Goal: Information Seeking & Learning: Learn about a topic

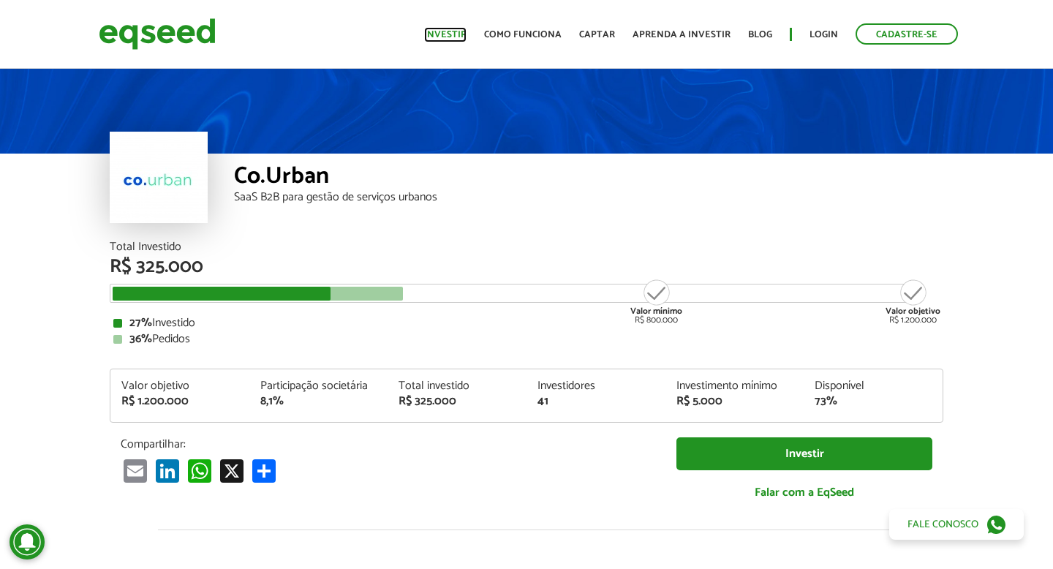
click at [448, 30] on link "Investir" at bounding box center [445, 35] width 42 height 10
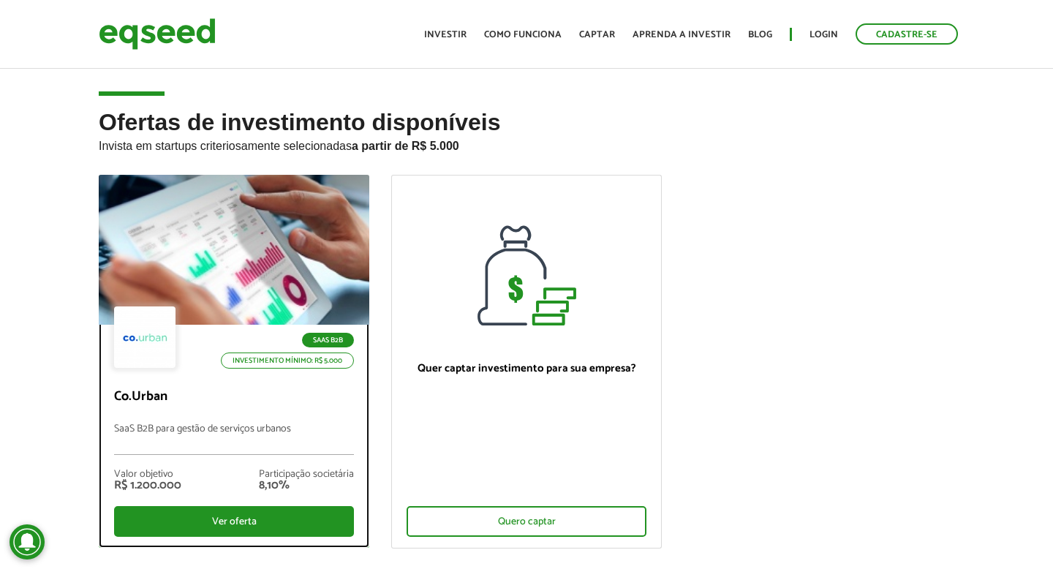
click at [206, 263] on div at bounding box center [234, 250] width 325 height 180
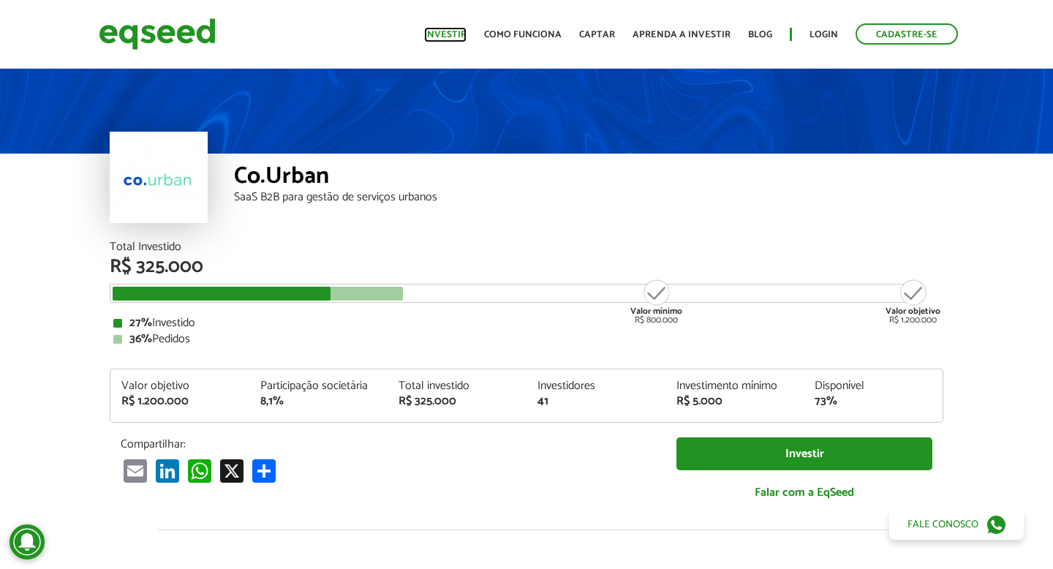
click at [455, 30] on link "Investir" at bounding box center [445, 35] width 42 height 10
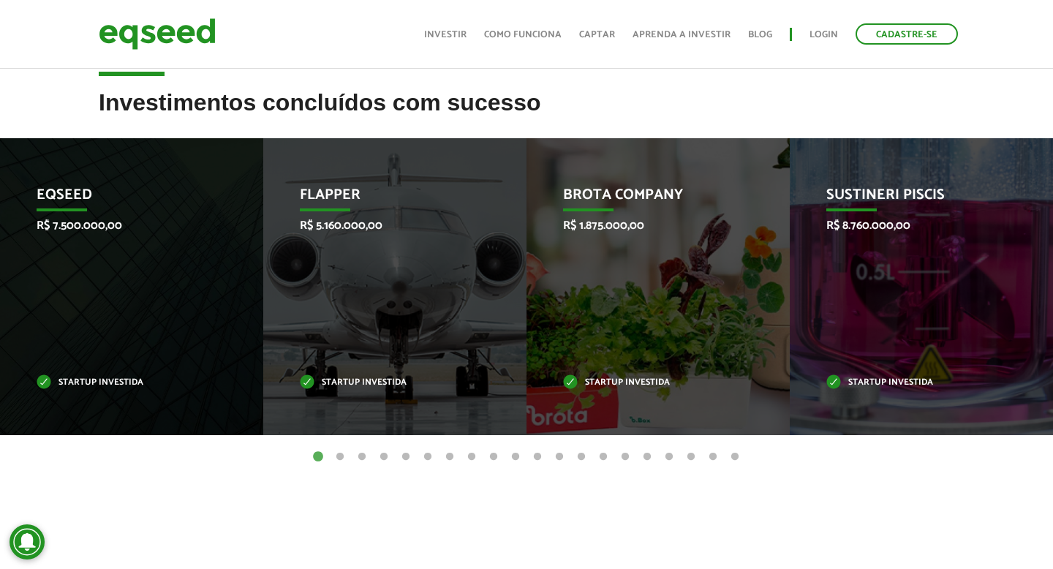
scroll to position [567, 0]
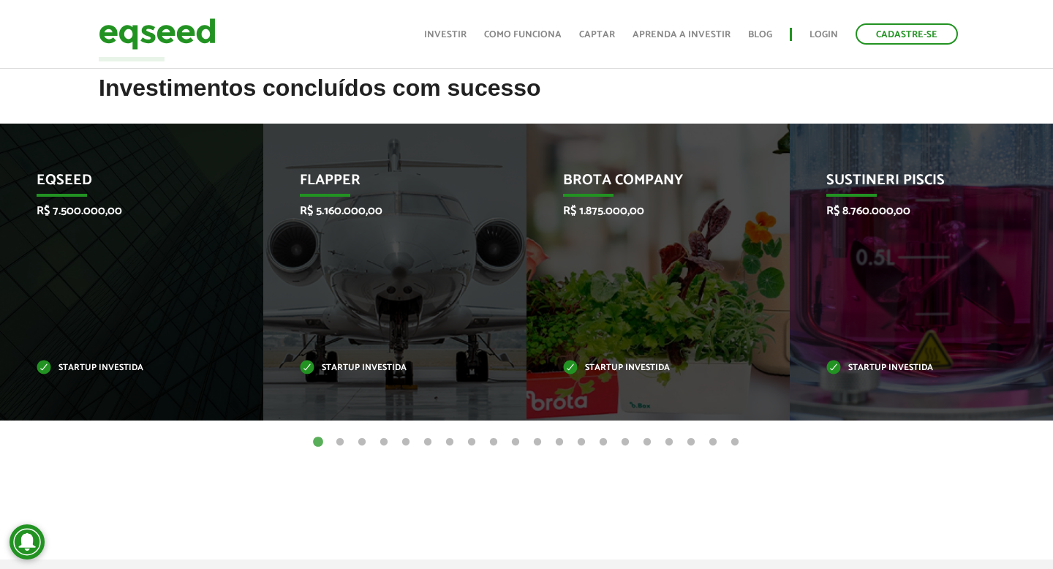
click at [341, 440] on button "2" at bounding box center [340, 442] width 15 height 15
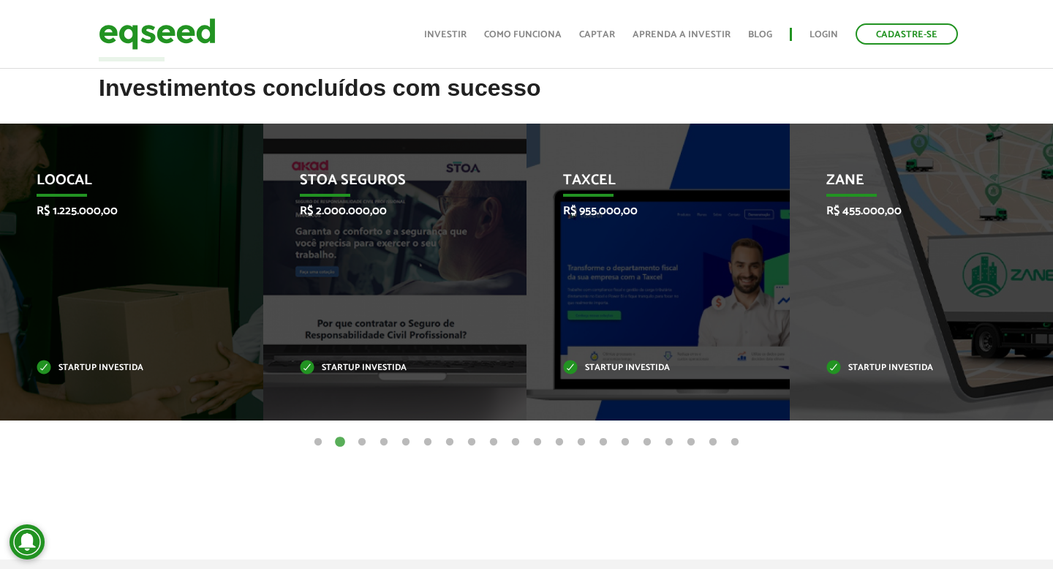
click at [358, 442] on button "3" at bounding box center [362, 442] width 15 height 15
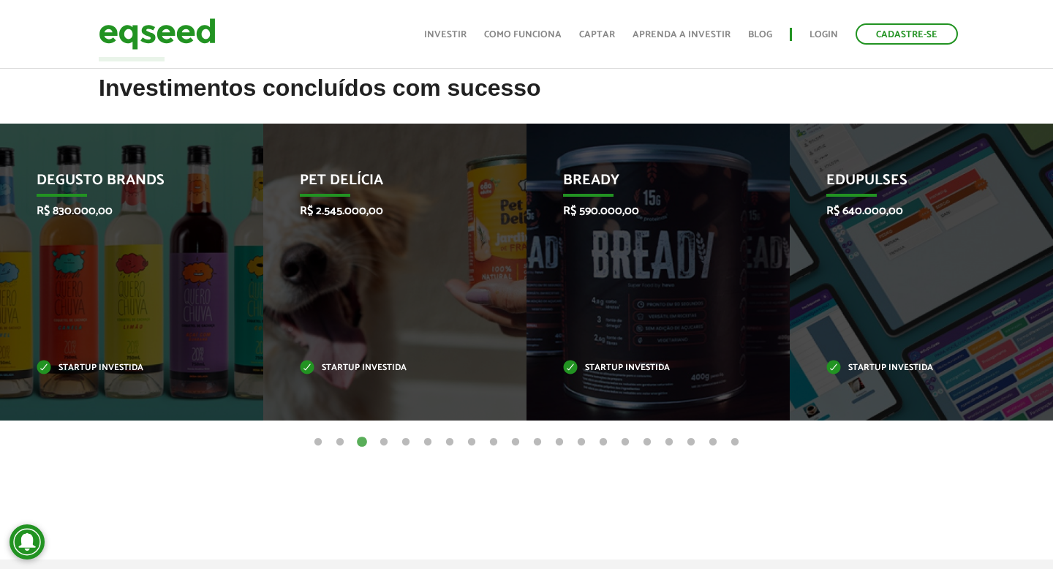
click at [381, 442] on button "4" at bounding box center [384, 442] width 15 height 15
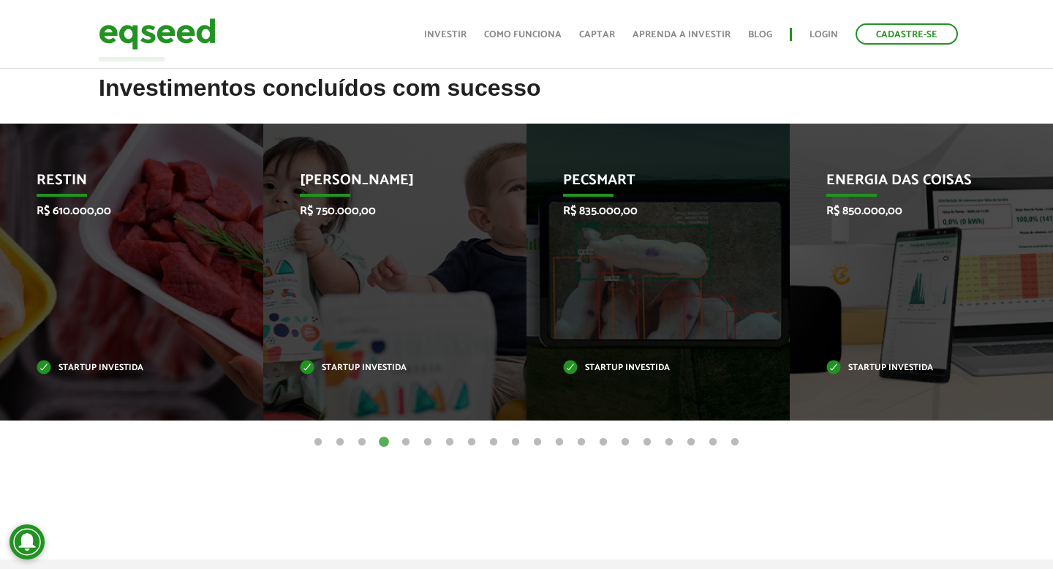
click at [402, 444] on button "5" at bounding box center [406, 442] width 15 height 15
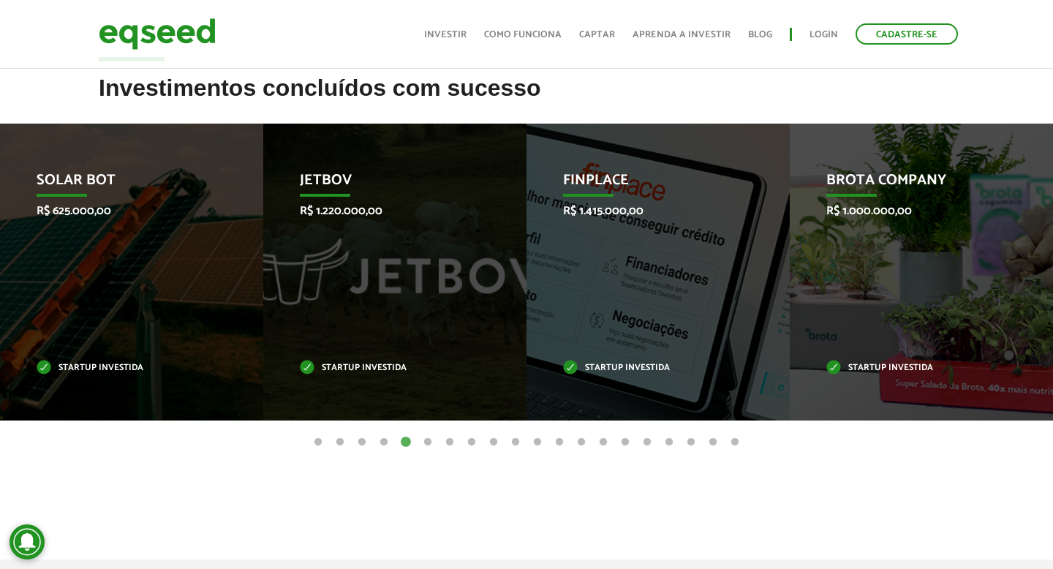
click at [426, 440] on button "6" at bounding box center [428, 442] width 15 height 15
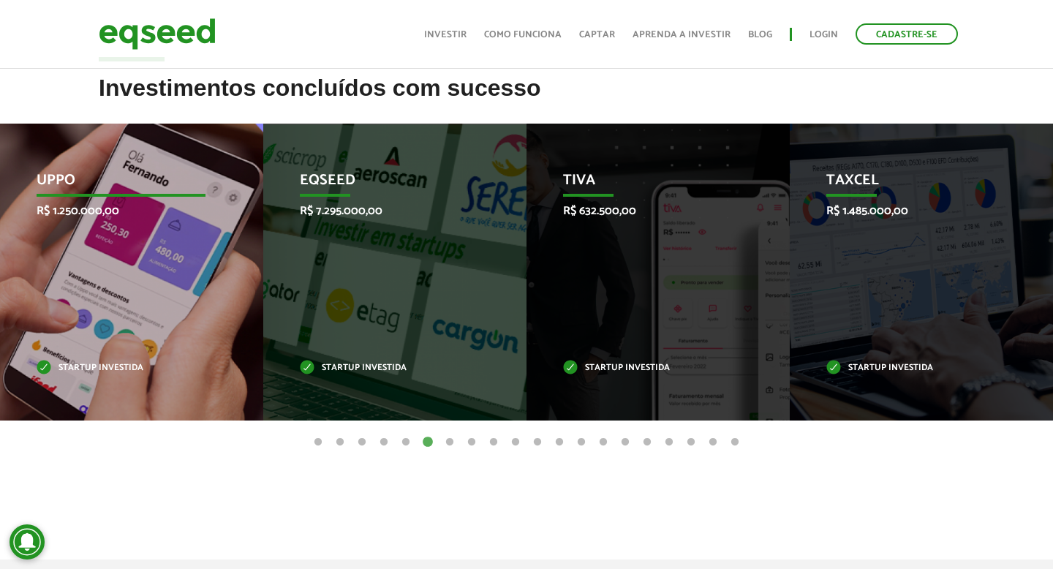
click at [48, 178] on p "Uppo" at bounding box center [121, 184] width 169 height 25
click at [96, 366] on p "Startup investida" at bounding box center [121, 368] width 169 height 8
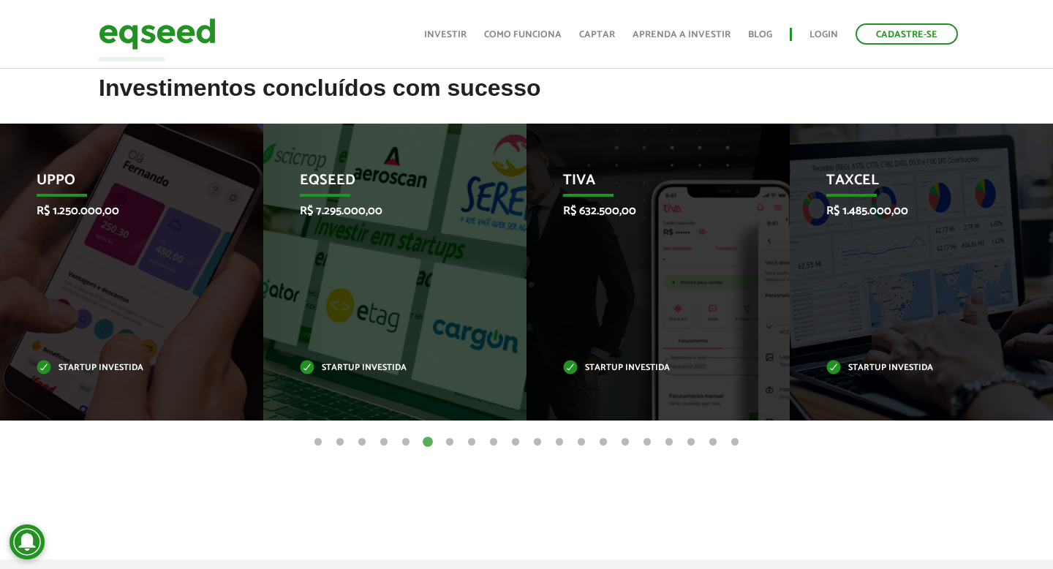
click at [453, 443] on button "7" at bounding box center [450, 442] width 15 height 15
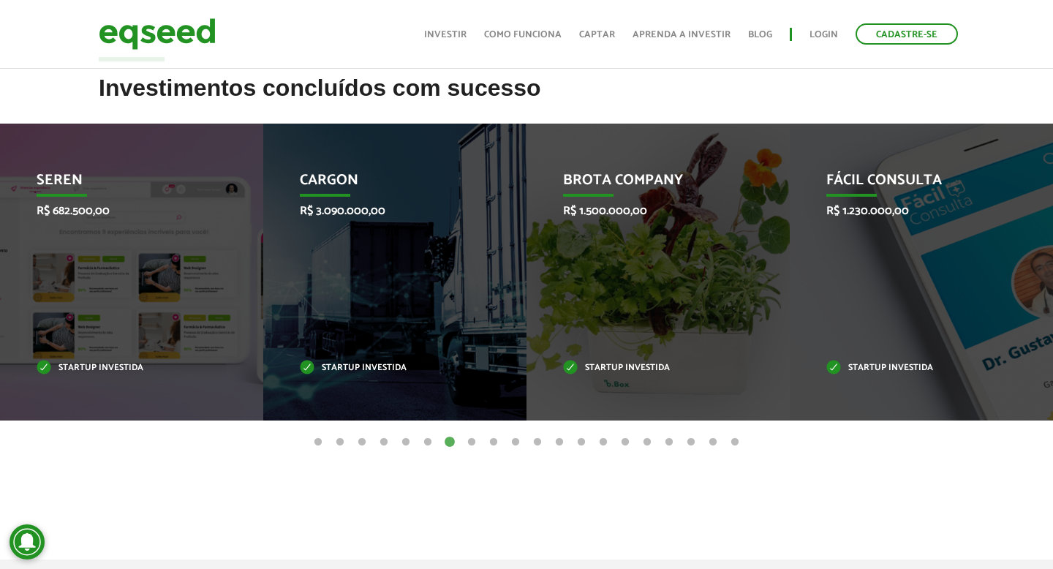
click at [475, 440] on button "8" at bounding box center [471, 442] width 15 height 15
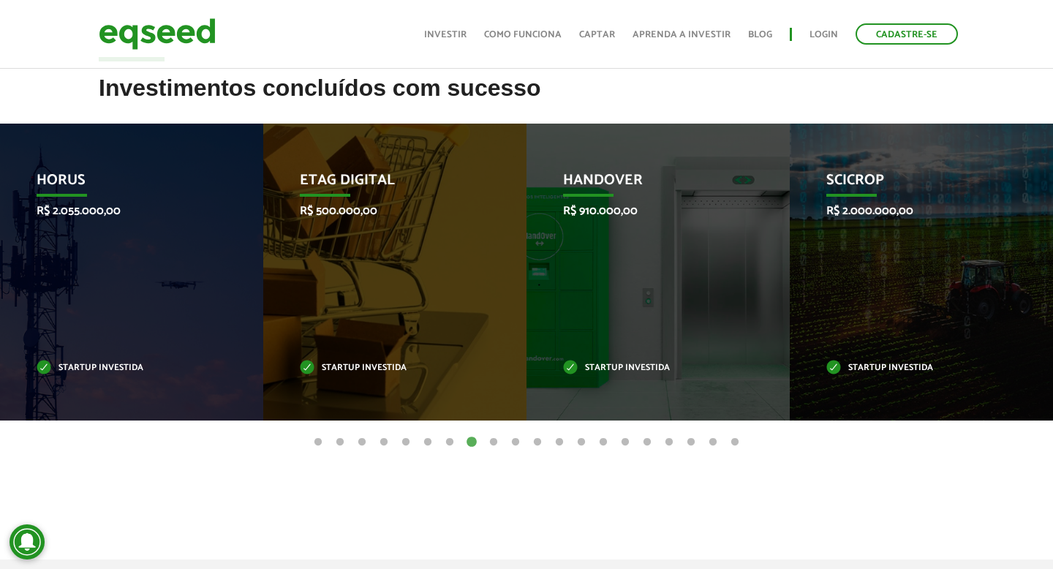
click at [492, 445] on button "9" at bounding box center [493, 442] width 15 height 15
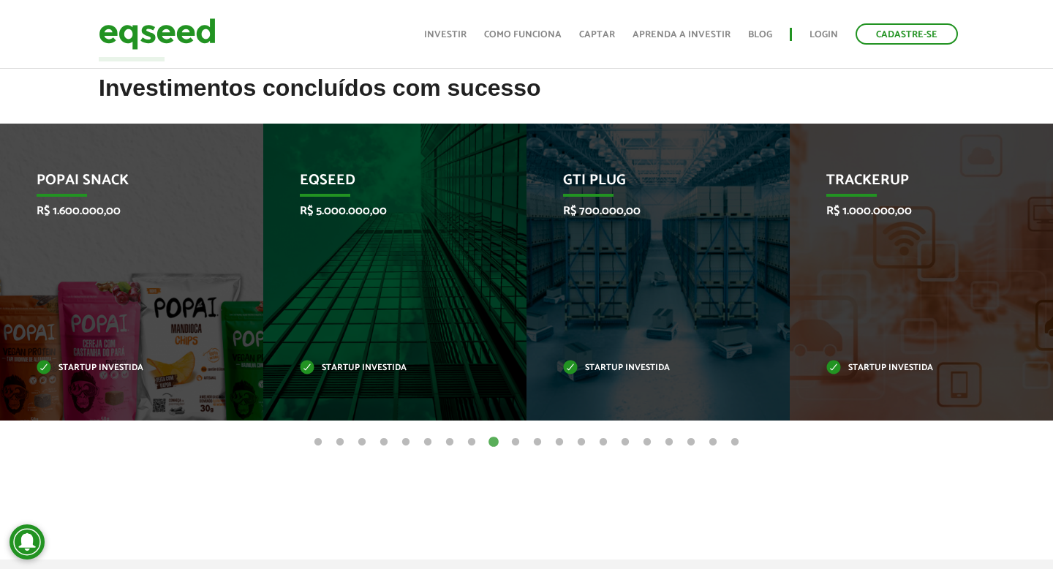
click at [512, 445] on button "10" at bounding box center [515, 442] width 15 height 15
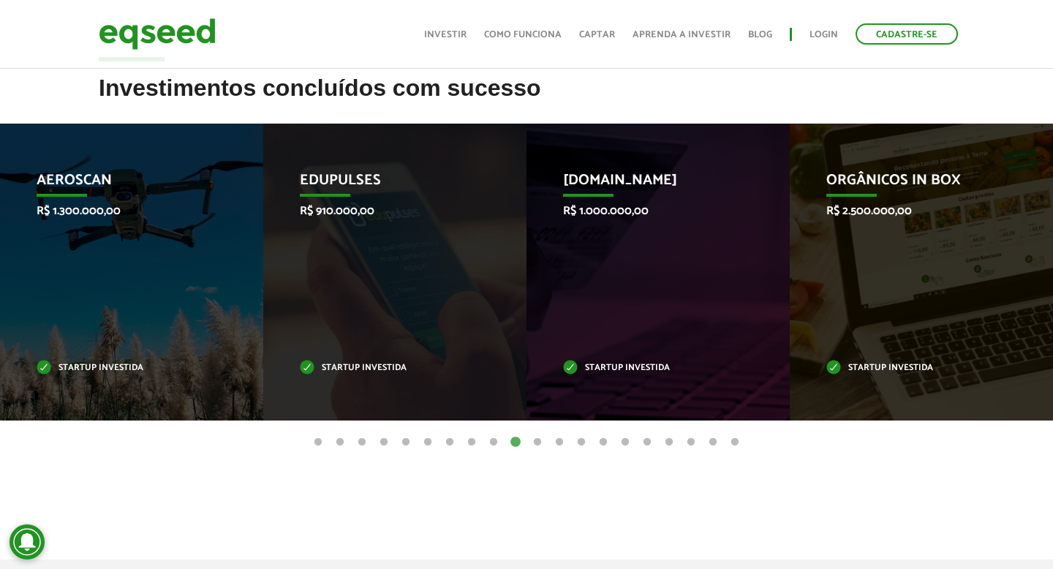
click at [535, 444] on button "11" at bounding box center [537, 442] width 15 height 15
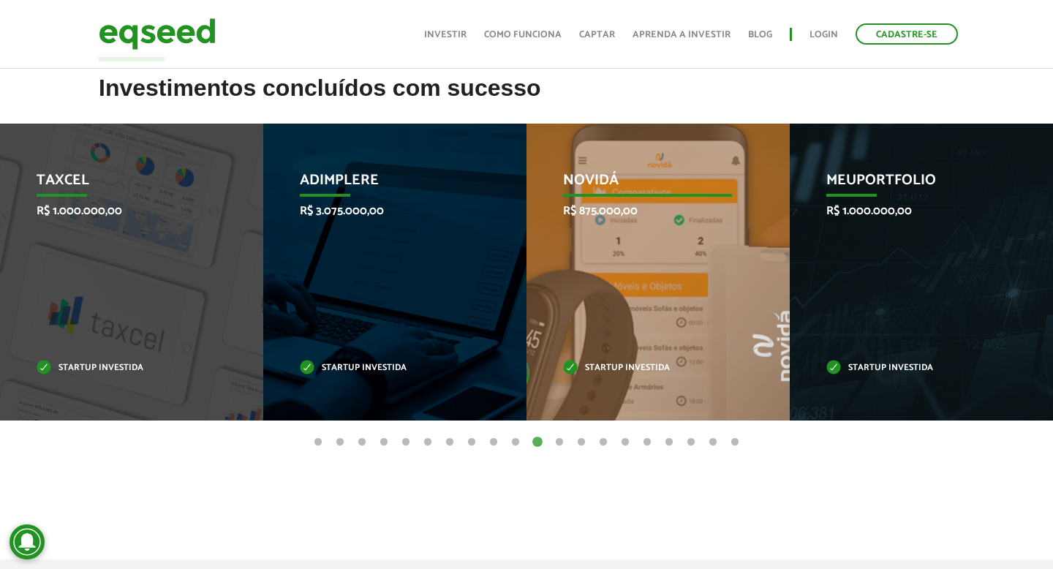
click at [584, 320] on div "Novidá R$ 875.000,00 Startup investida" at bounding box center [647, 272] width 241 height 297
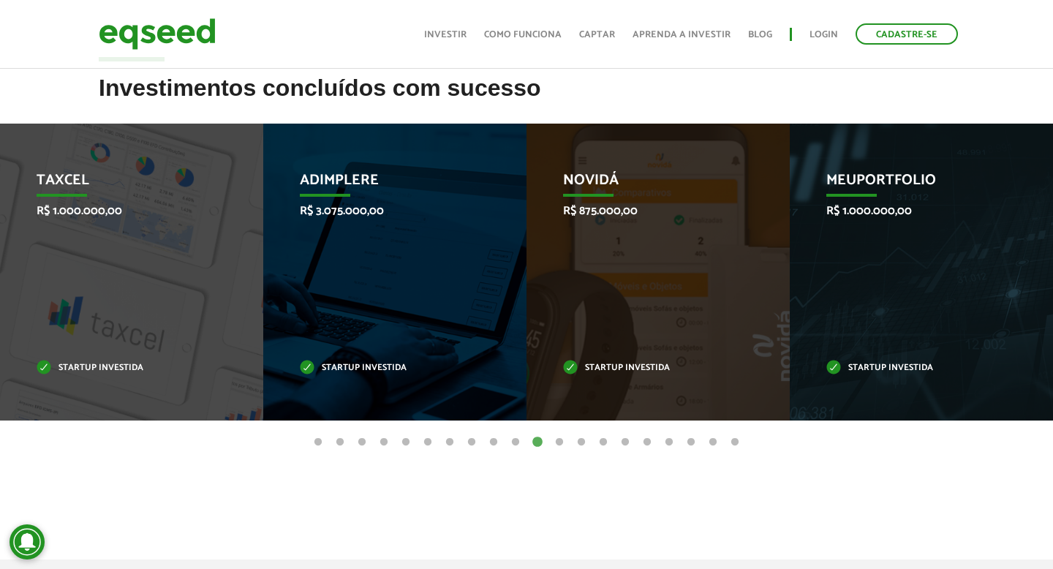
click at [560, 438] on button "12" at bounding box center [559, 442] width 15 height 15
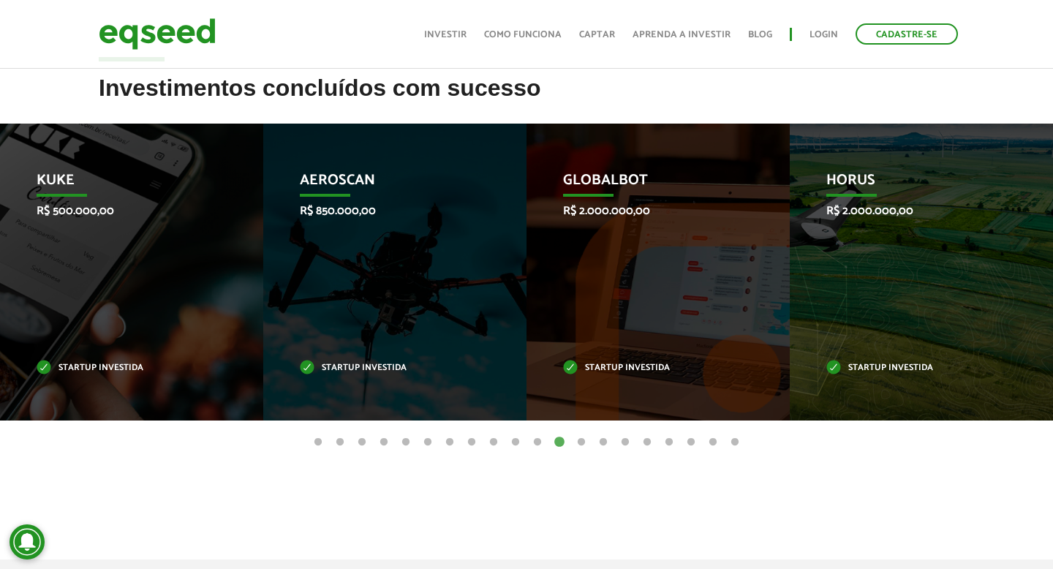
click at [579, 441] on button "13" at bounding box center [581, 442] width 15 height 15
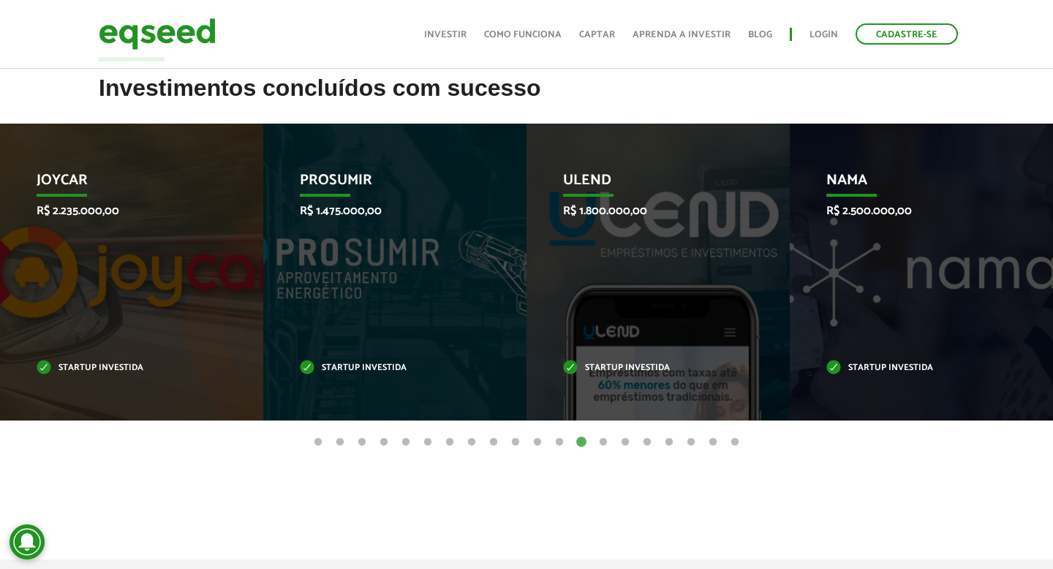
click at [599, 445] on button "14" at bounding box center [603, 442] width 15 height 15
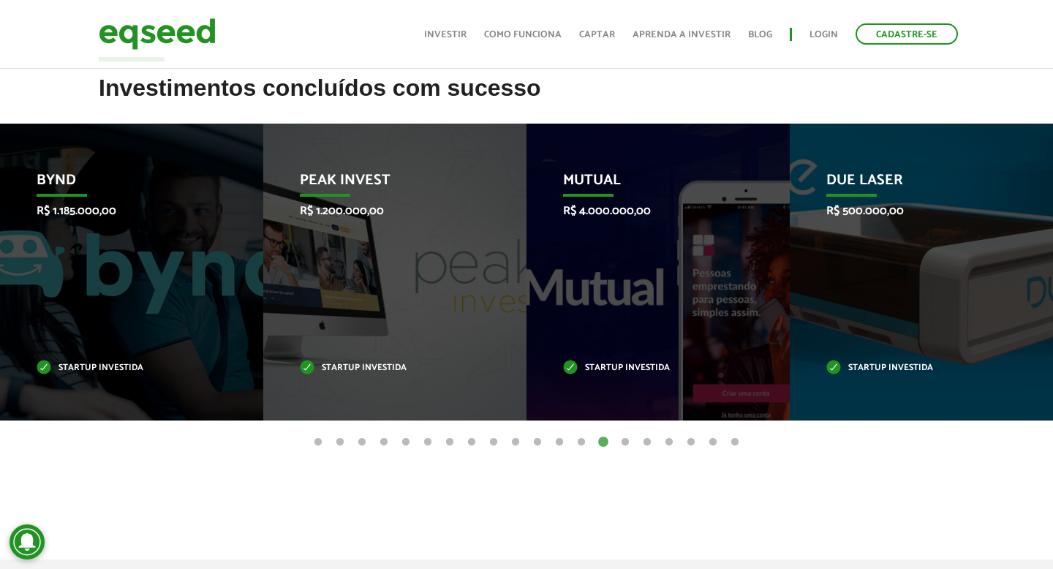
click at [623, 445] on button "15" at bounding box center [625, 442] width 15 height 15
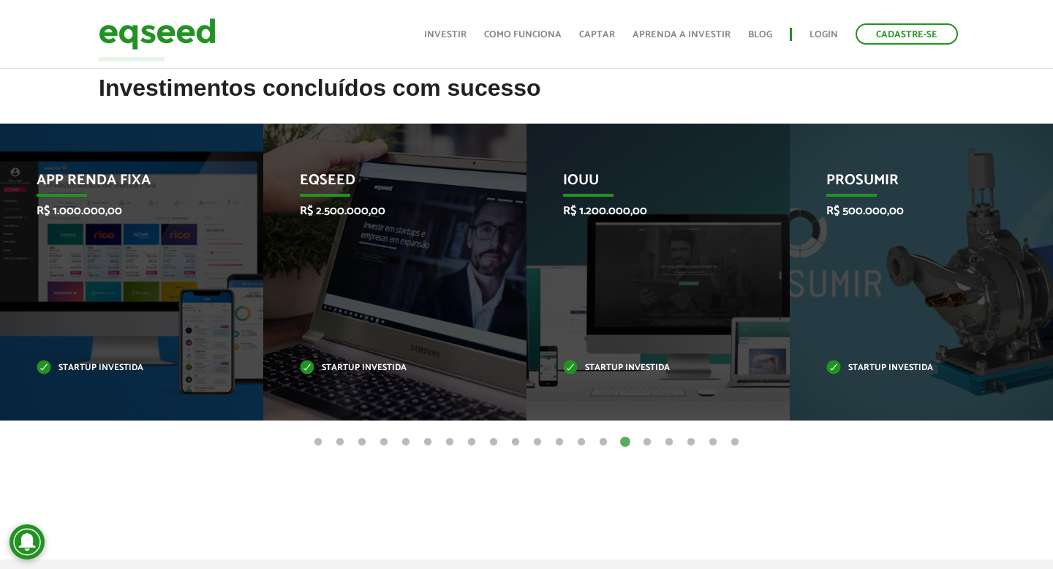
click at [641, 445] on button "16" at bounding box center [647, 442] width 15 height 15
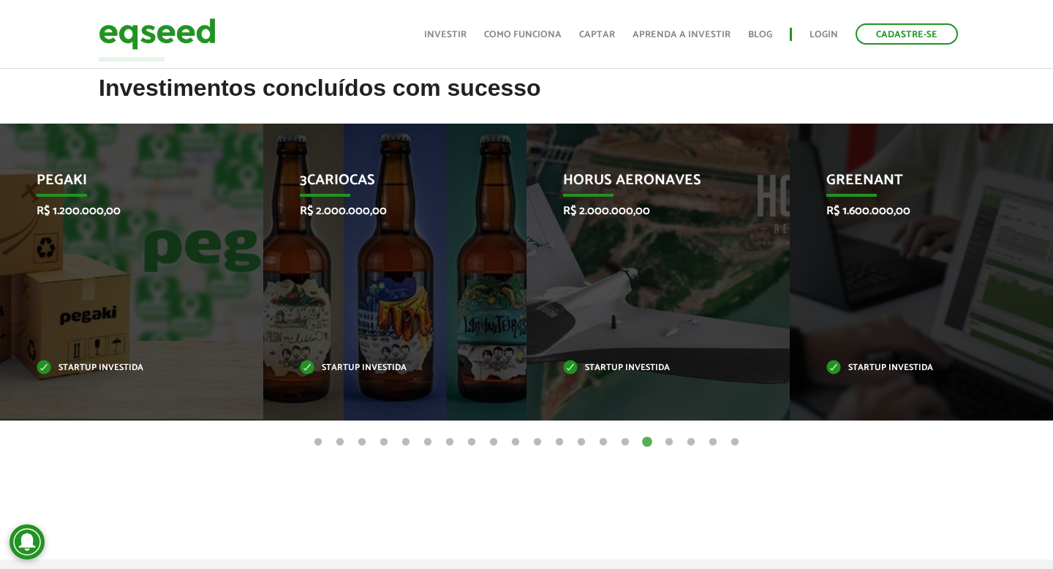
click at [667, 444] on button "17" at bounding box center [669, 442] width 15 height 15
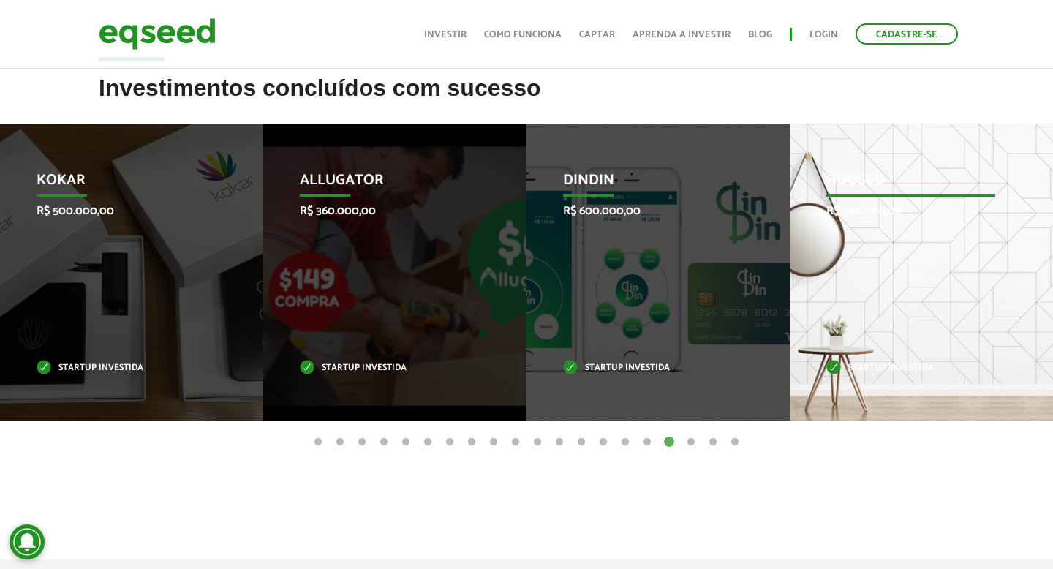
click at [821, 276] on div "Housed R$ 360.000,00 Startup investida" at bounding box center [910, 272] width 241 height 297
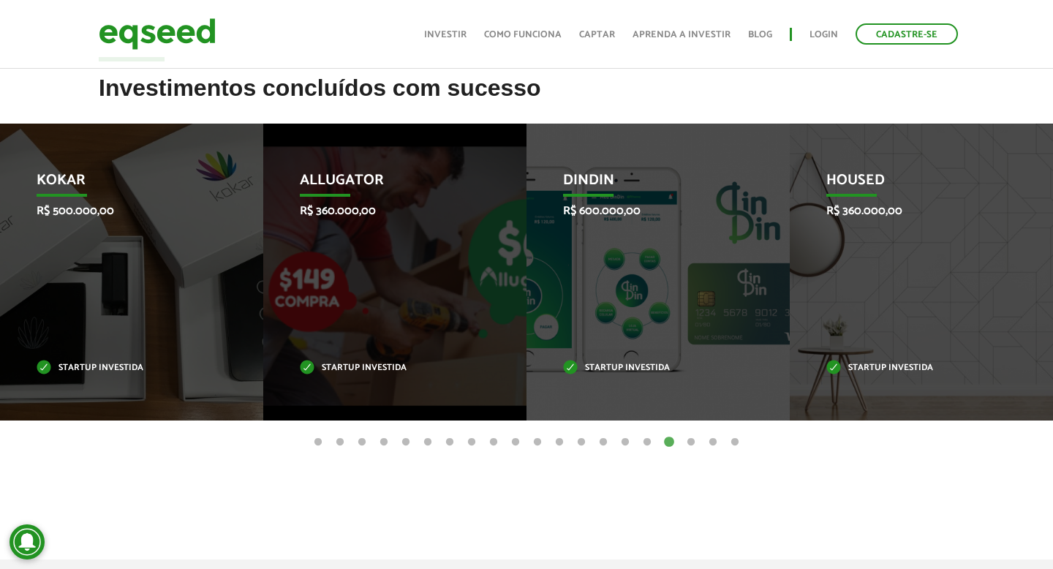
click at [688, 442] on button "18" at bounding box center [691, 442] width 15 height 15
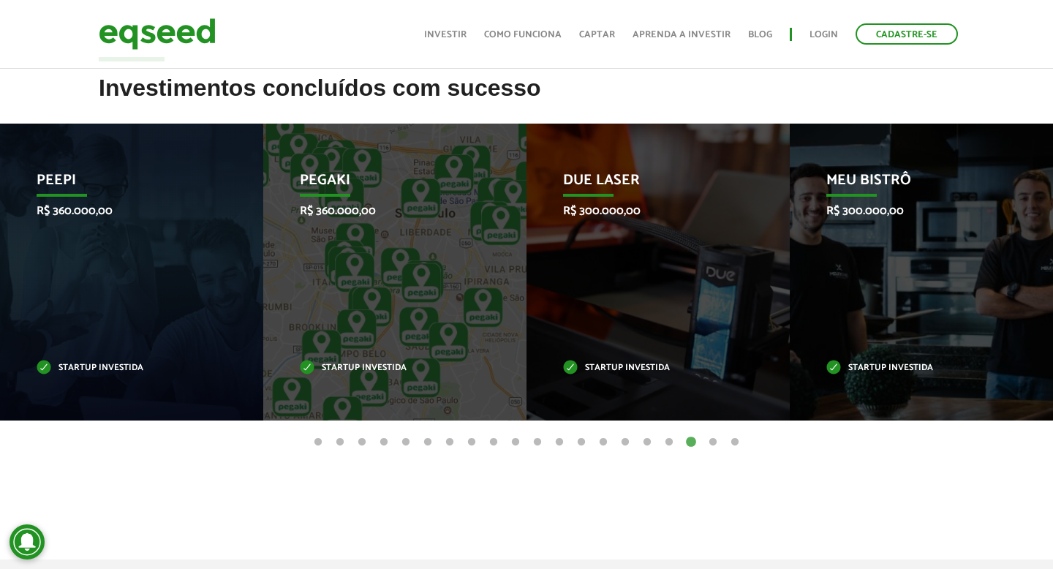
click at [708, 443] on button "19" at bounding box center [713, 442] width 15 height 15
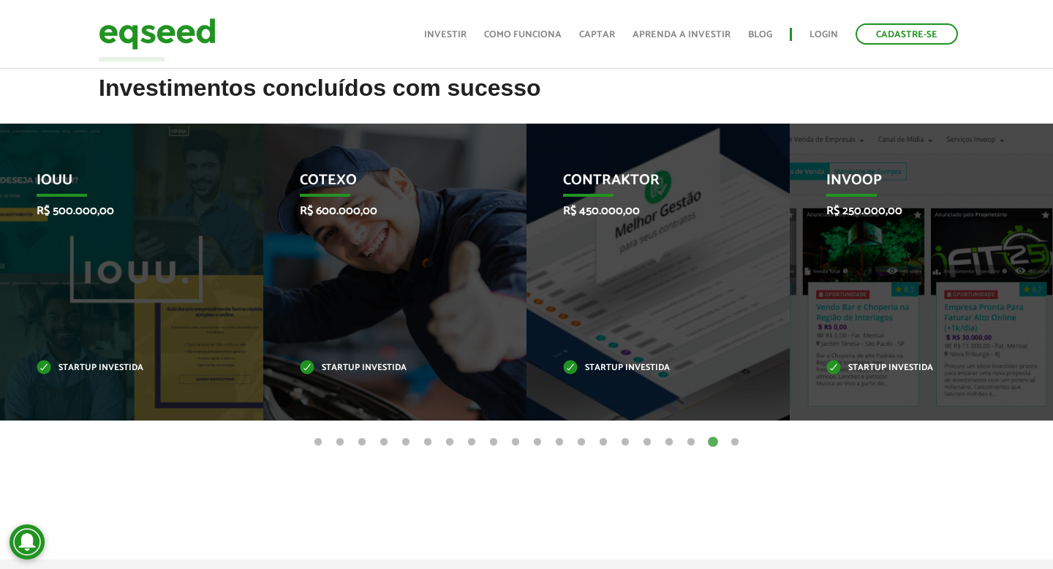
click at [734, 442] on button "20" at bounding box center [735, 442] width 15 height 15
